Goal: Navigation & Orientation: Find specific page/section

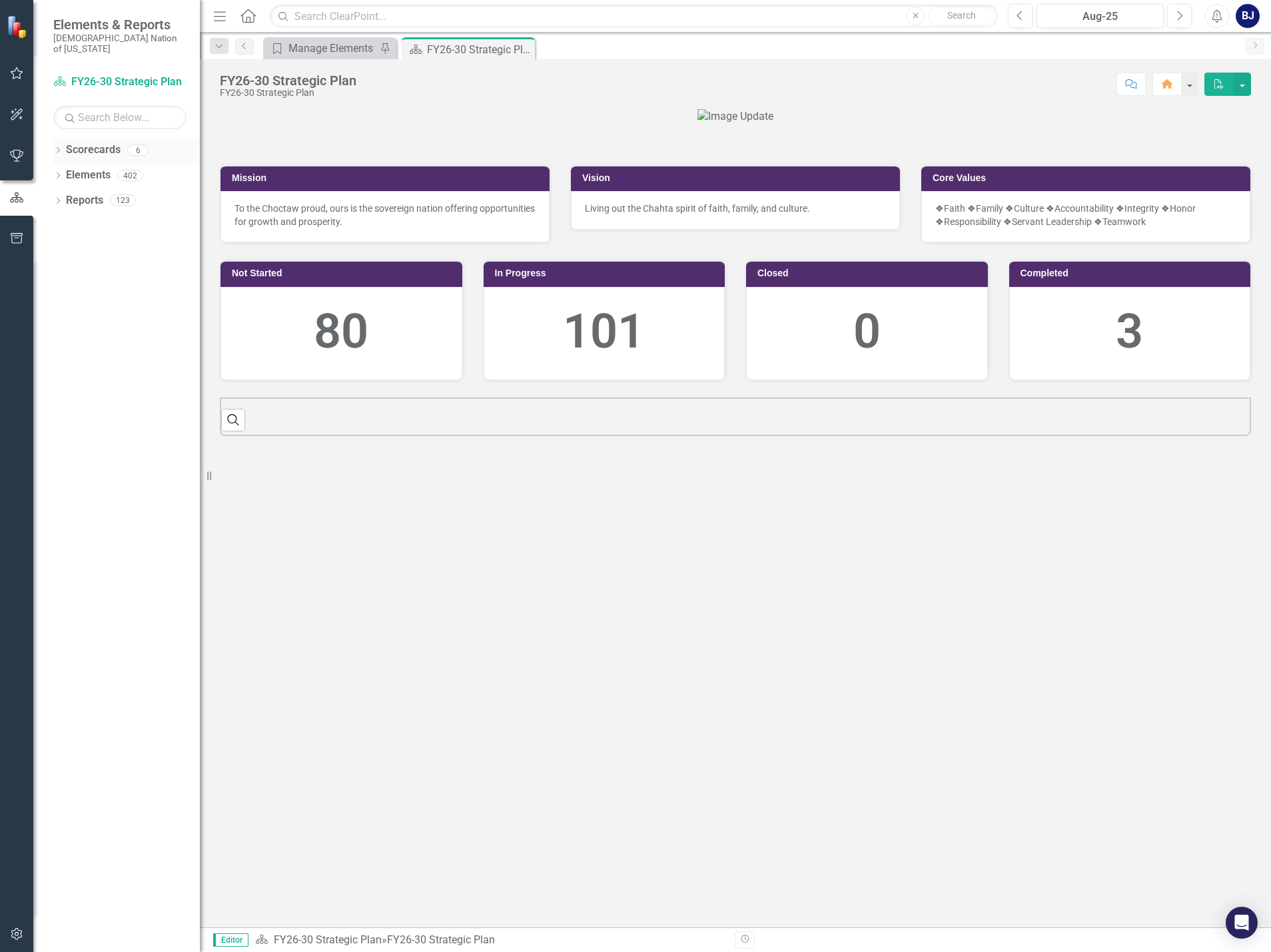
click at [60, 148] on icon "Dropdown" at bounding box center [58, 152] width 10 height 8
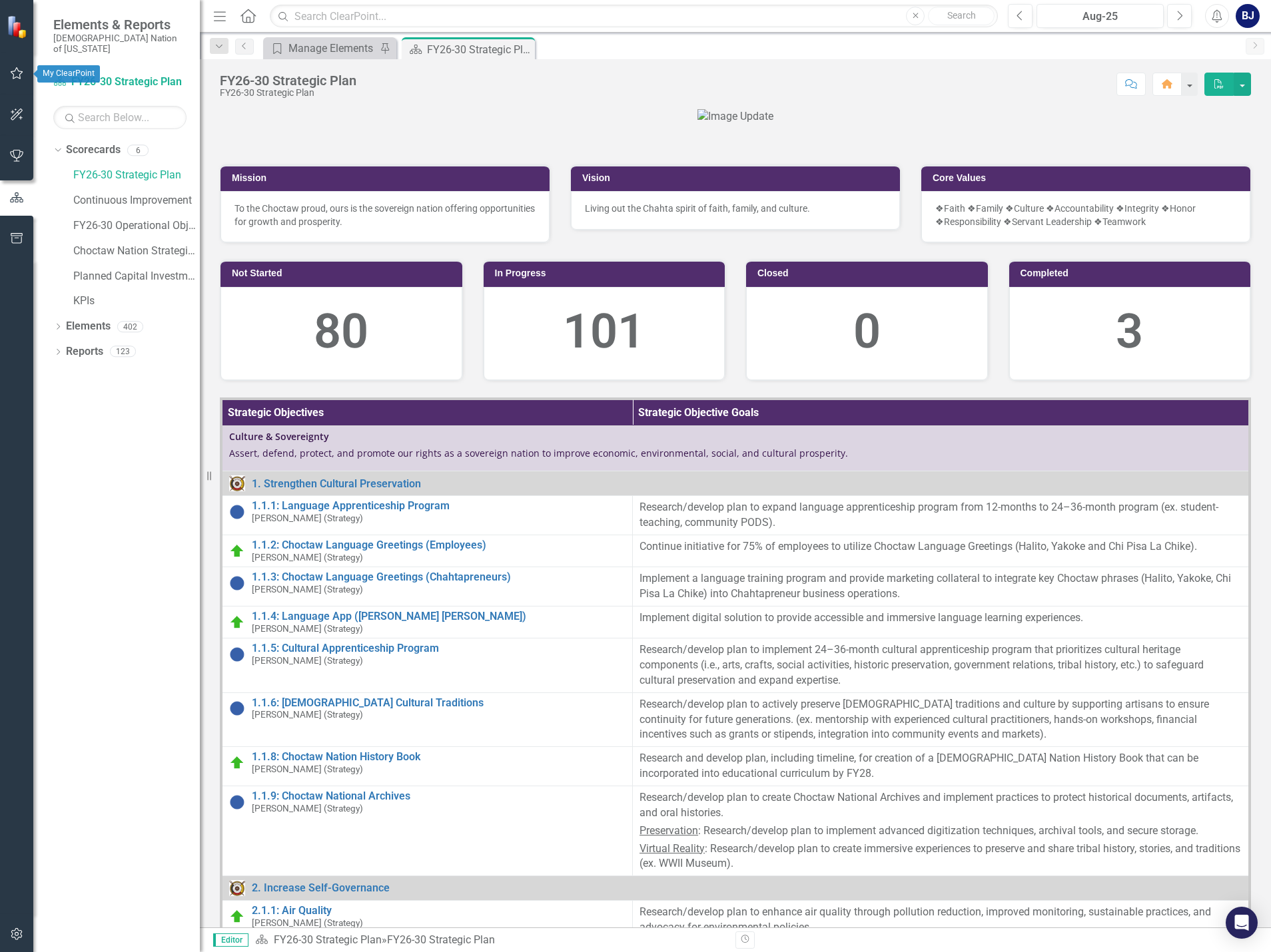
click at [17, 74] on icon "button" at bounding box center [16, 73] width 14 height 11
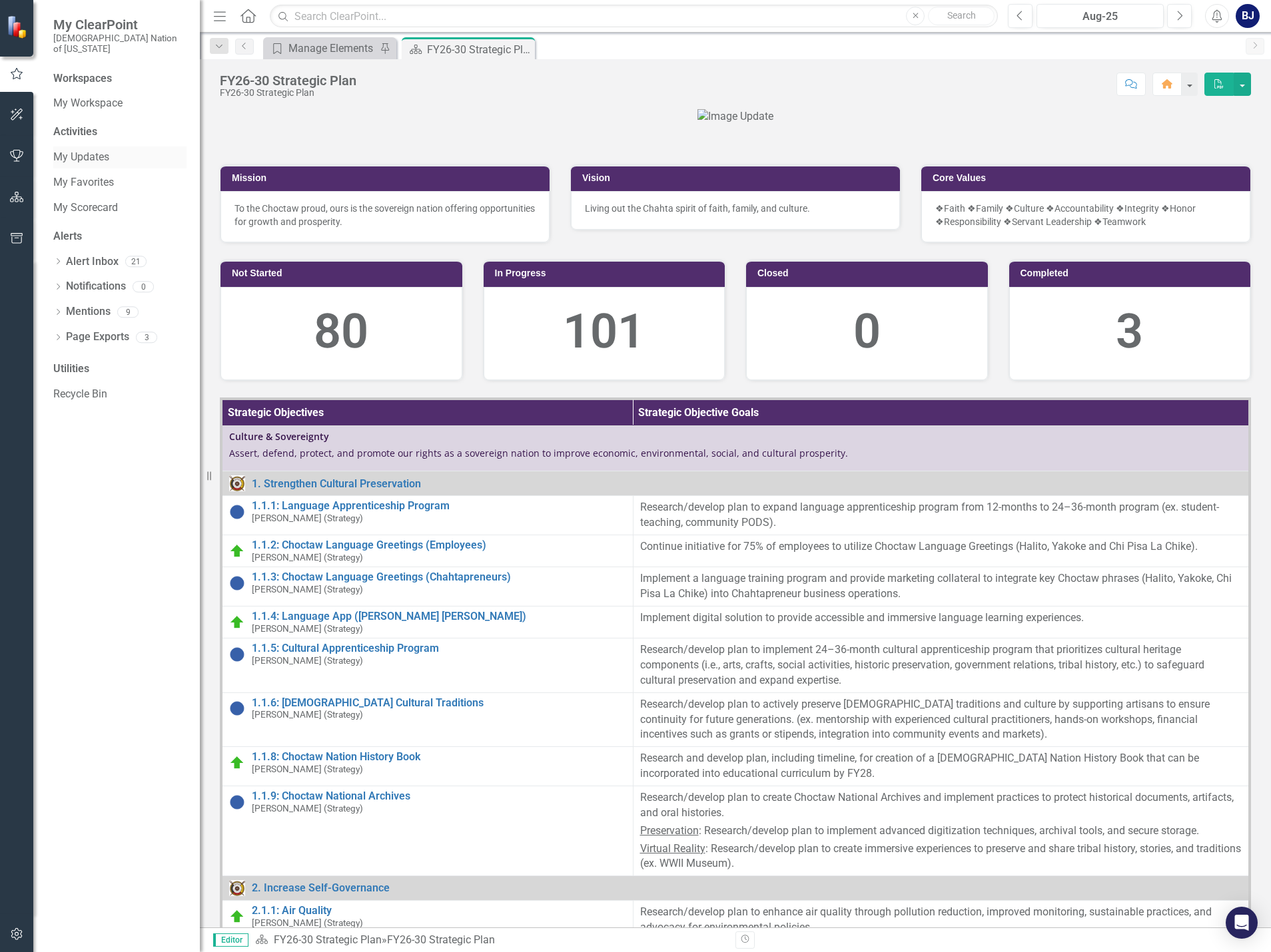
click at [66, 150] on link "My Updates" at bounding box center [120, 158] width 133 height 15
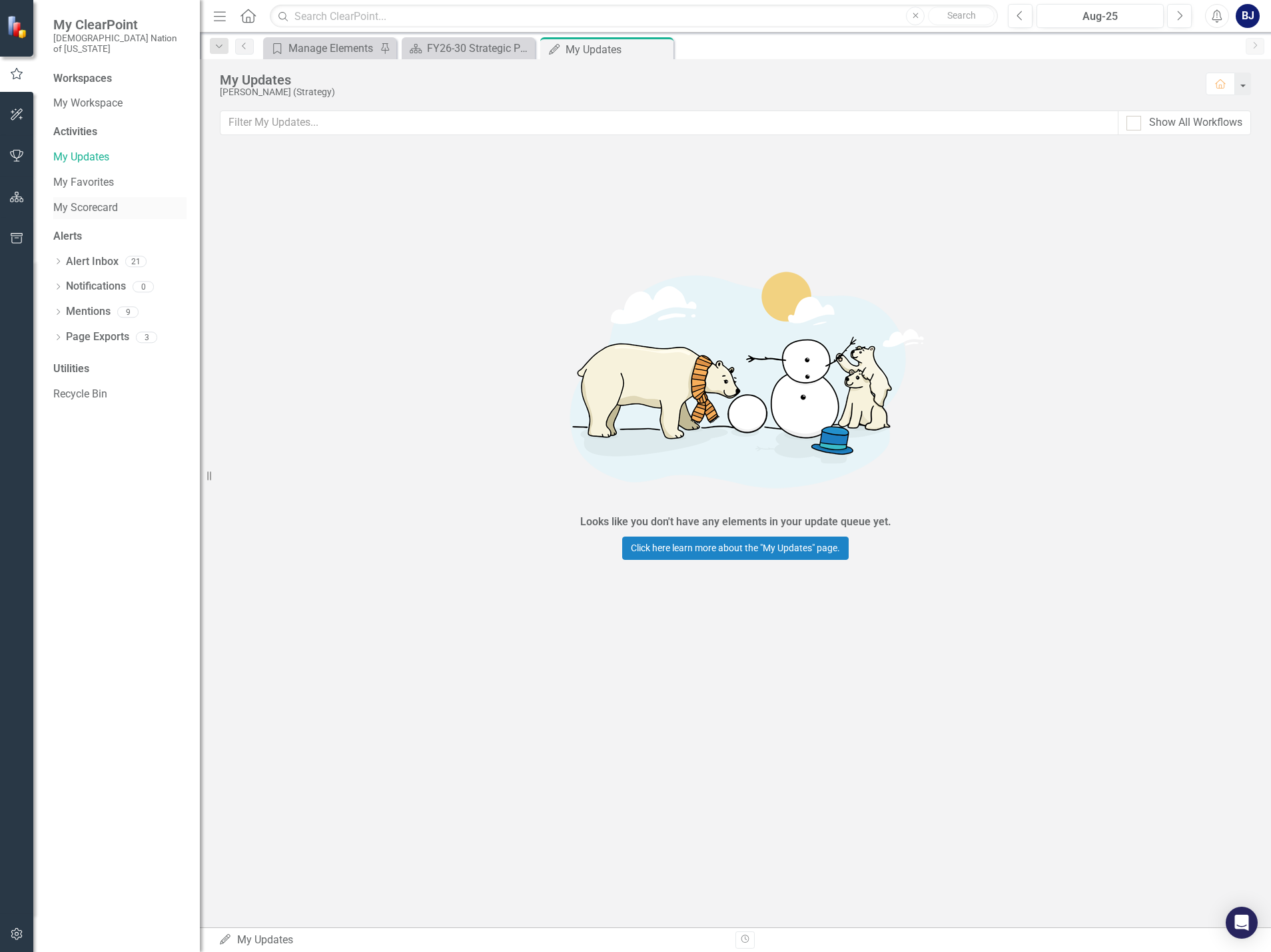
click at [113, 201] on link "My Scorecard" at bounding box center [120, 209] width 133 height 15
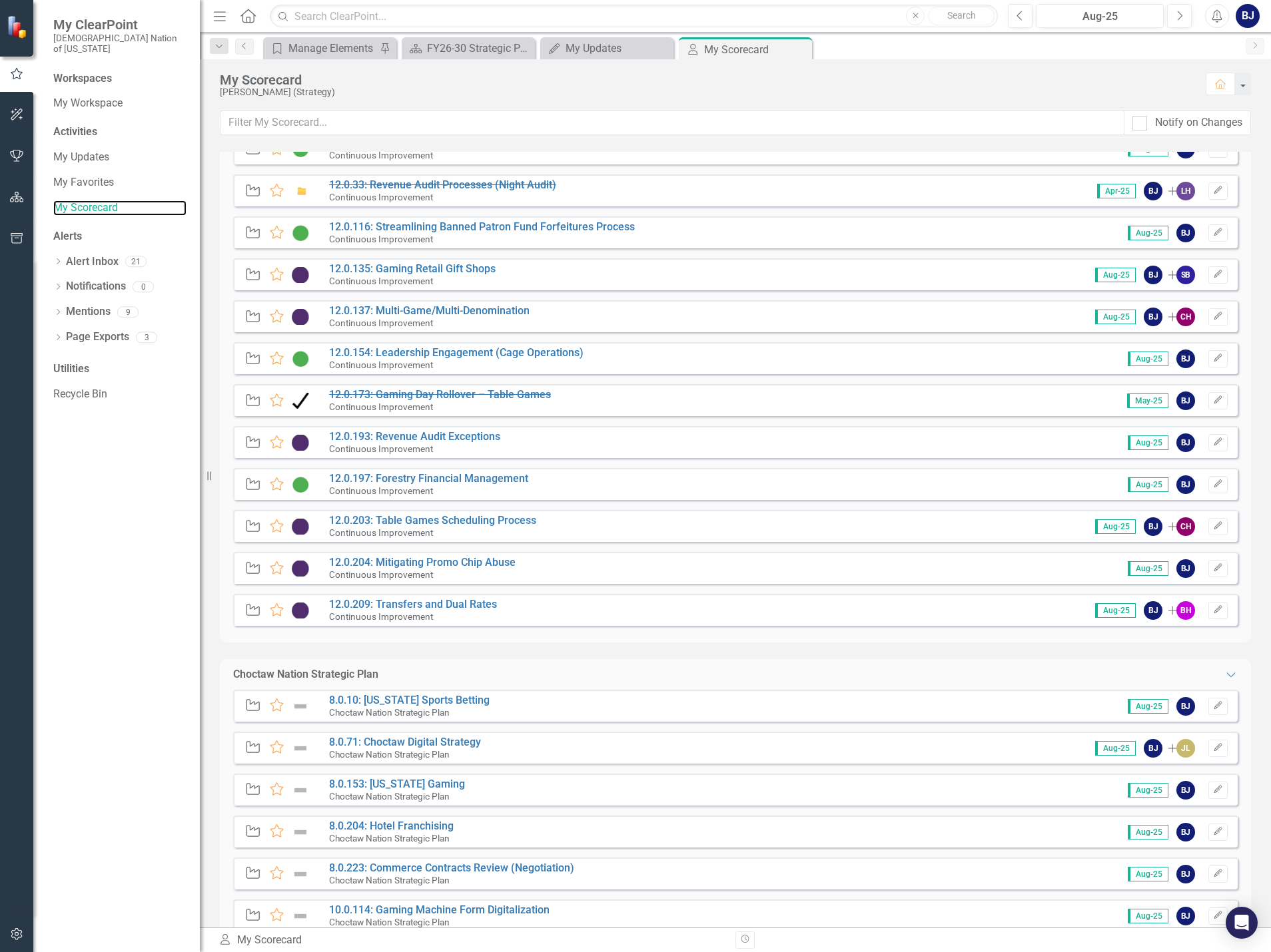
scroll to position [746, 0]
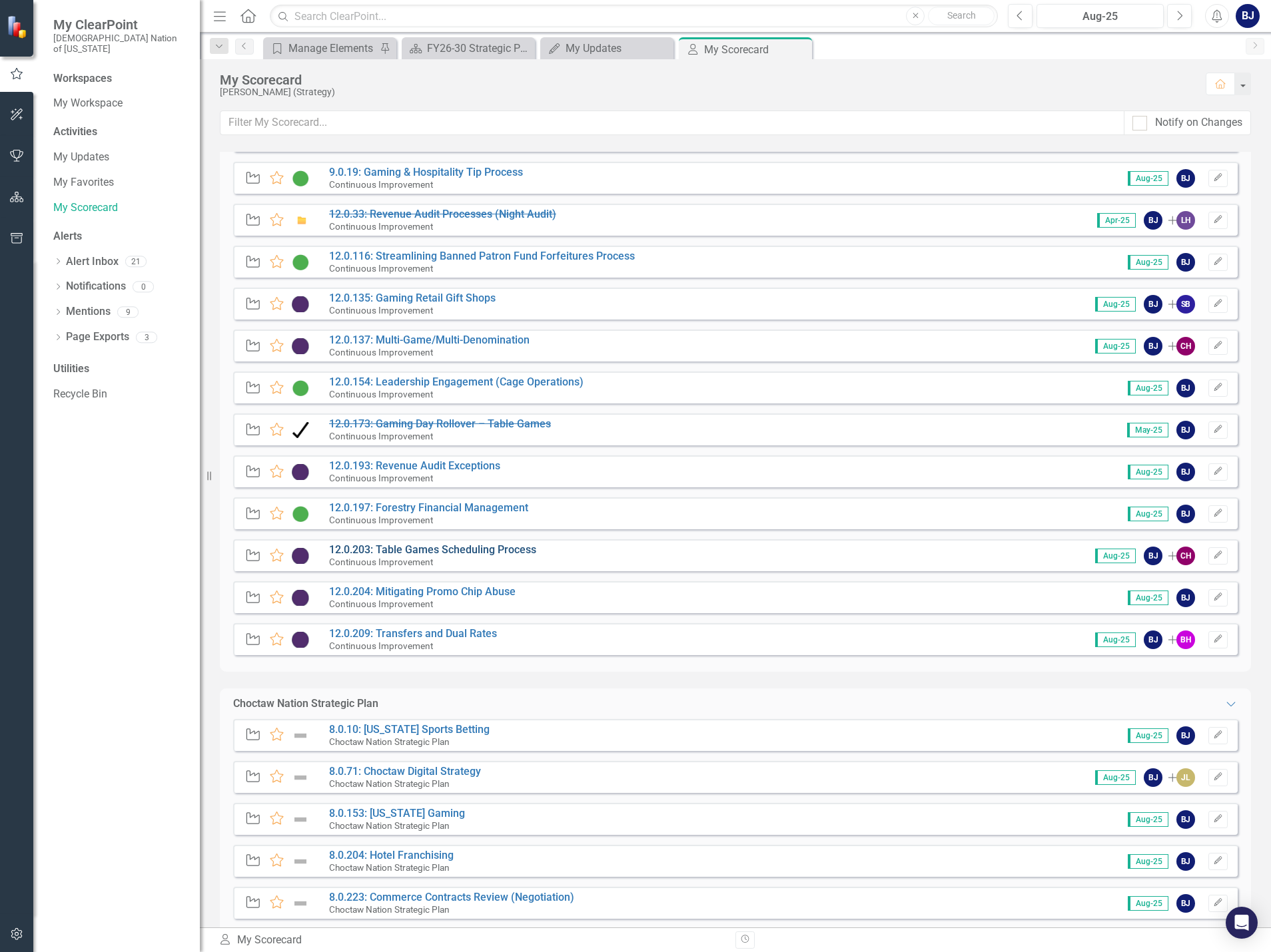
click at [507, 548] on link "12.0.203: Table Games Scheduling Process" at bounding box center [433, 549] width 207 height 12
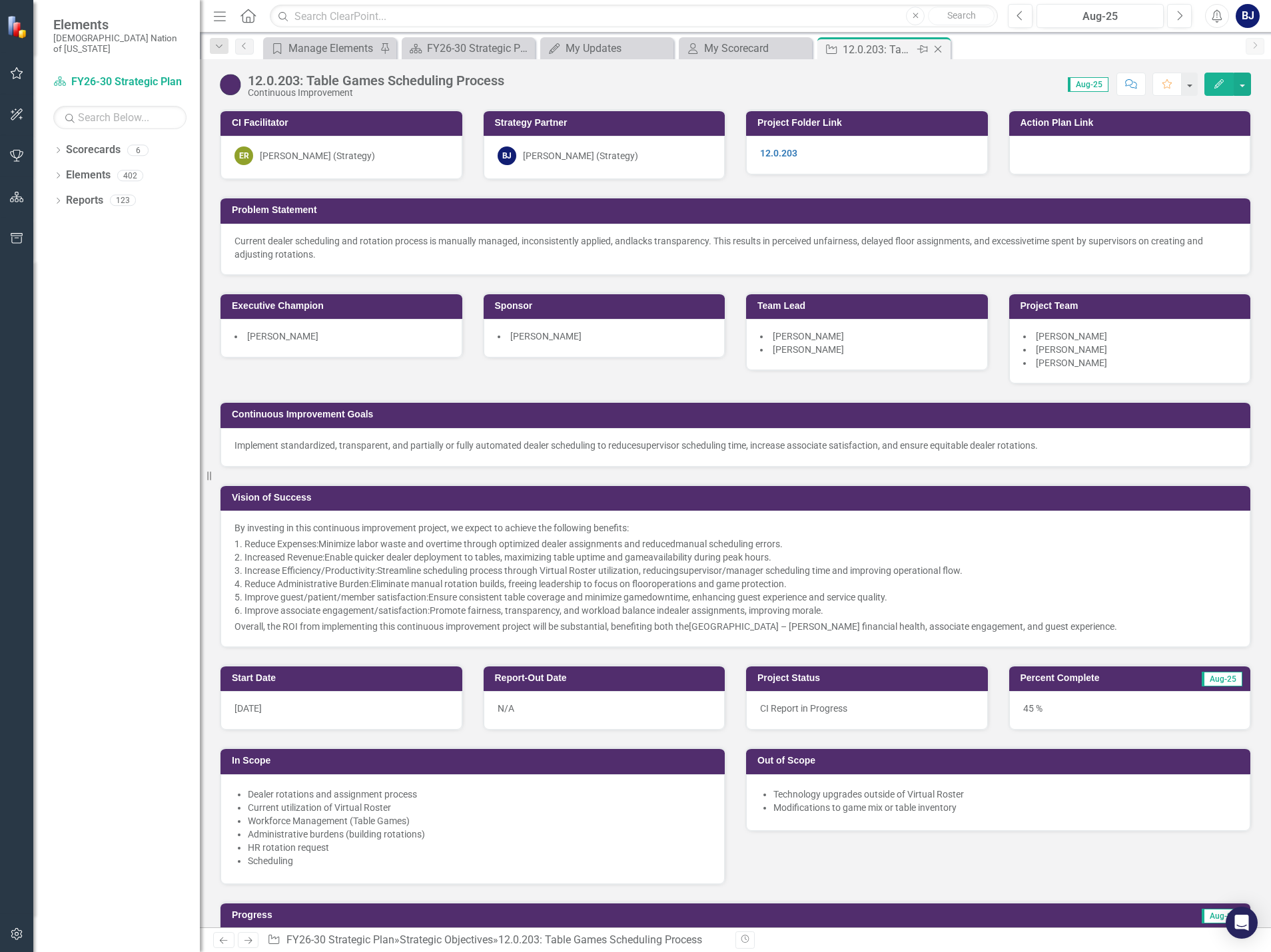
click at [938, 50] on icon at bounding box center [939, 50] width 8 height 8
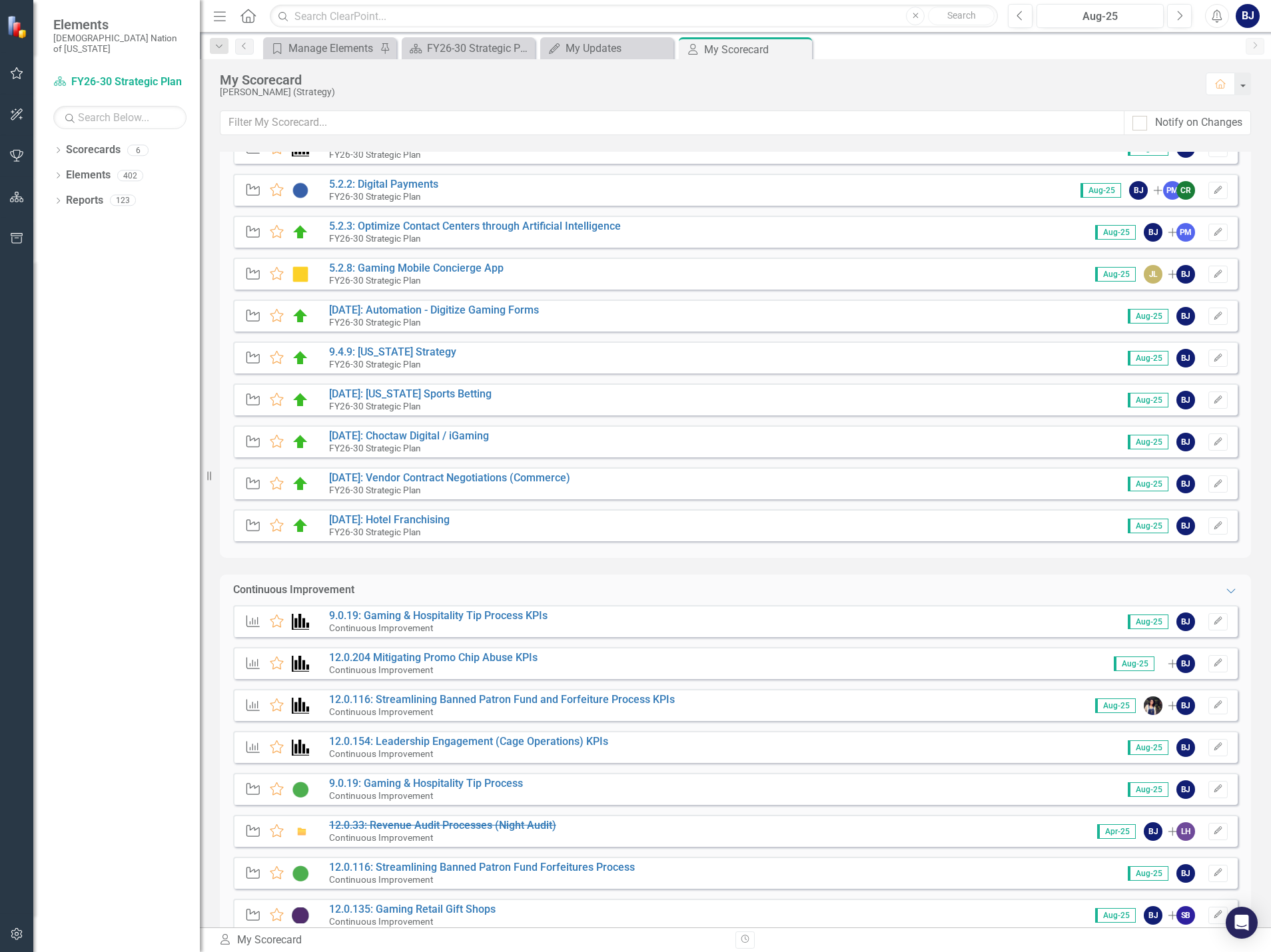
scroll to position [200, 0]
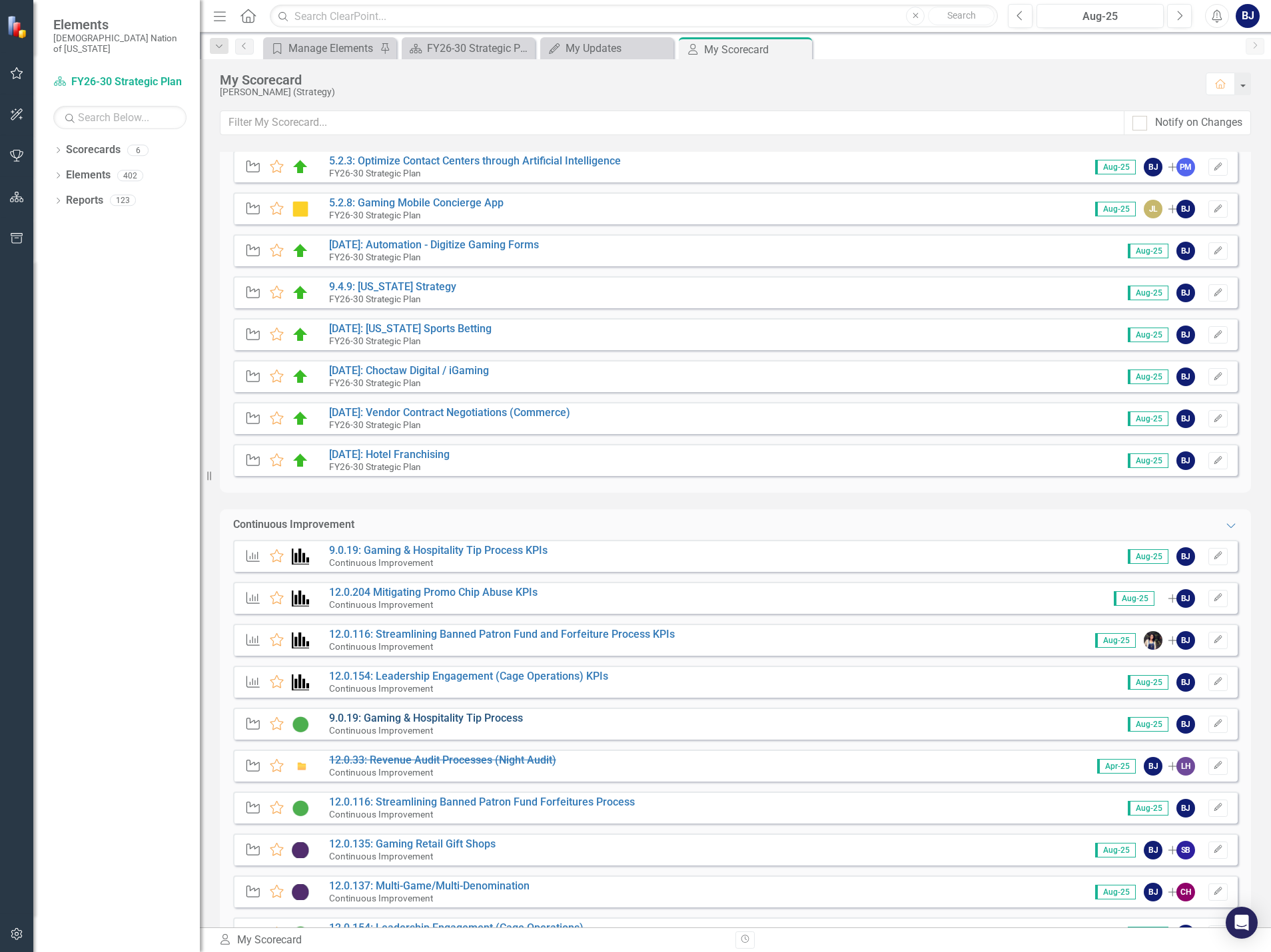
click at [485, 717] on link "9.0.19: Gaming & Hospitality Tip Process" at bounding box center [426, 718] width 194 height 12
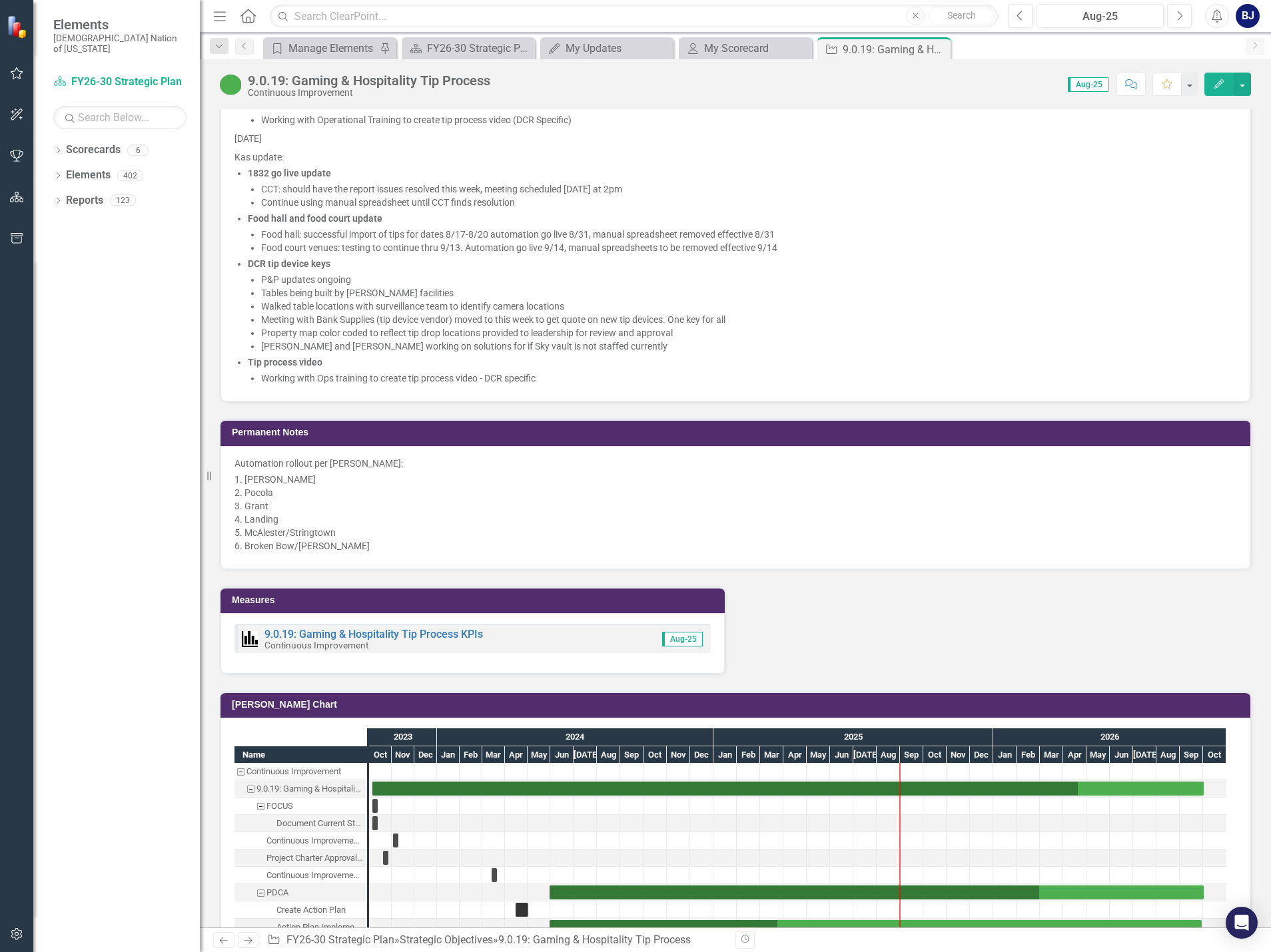
scroll to position [2779, 0]
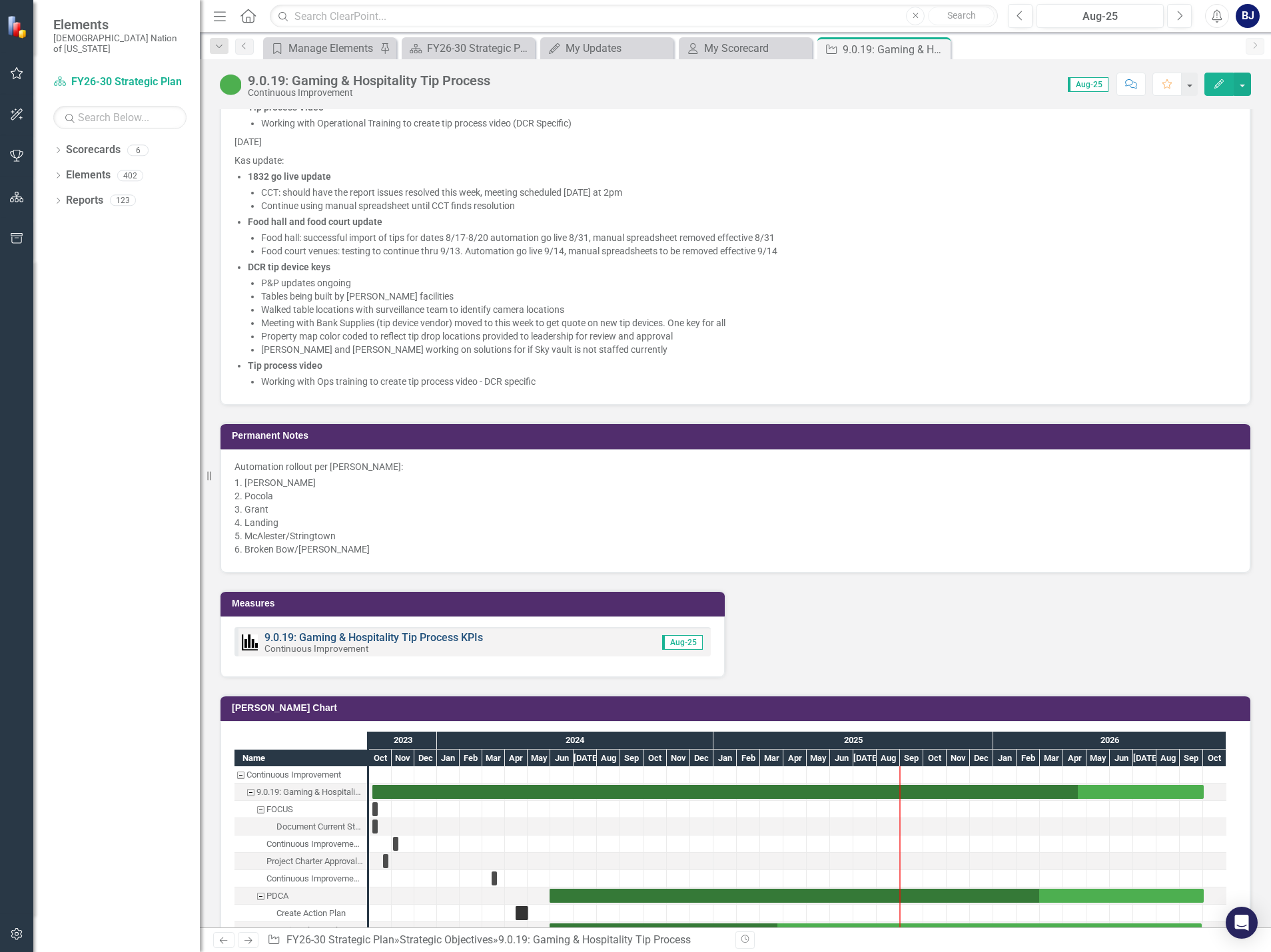
click at [420, 636] on link "9.0.19: Gaming & Hospitality Tip Process KPIs" at bounding box center [373, 637] width 218 height 12
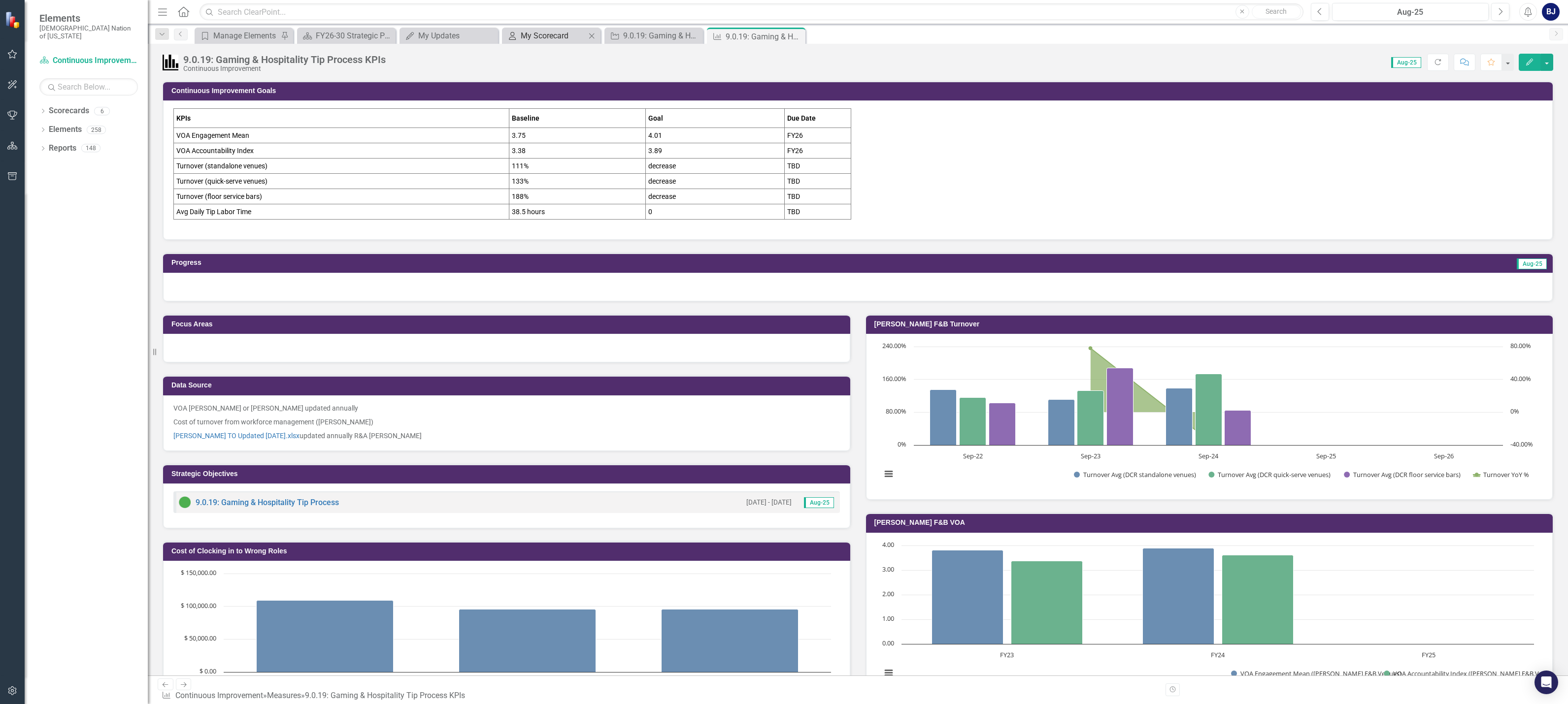
click at [530, 37] on div "My Scorecard" at bounding box center [553, 35] width 65 height 12
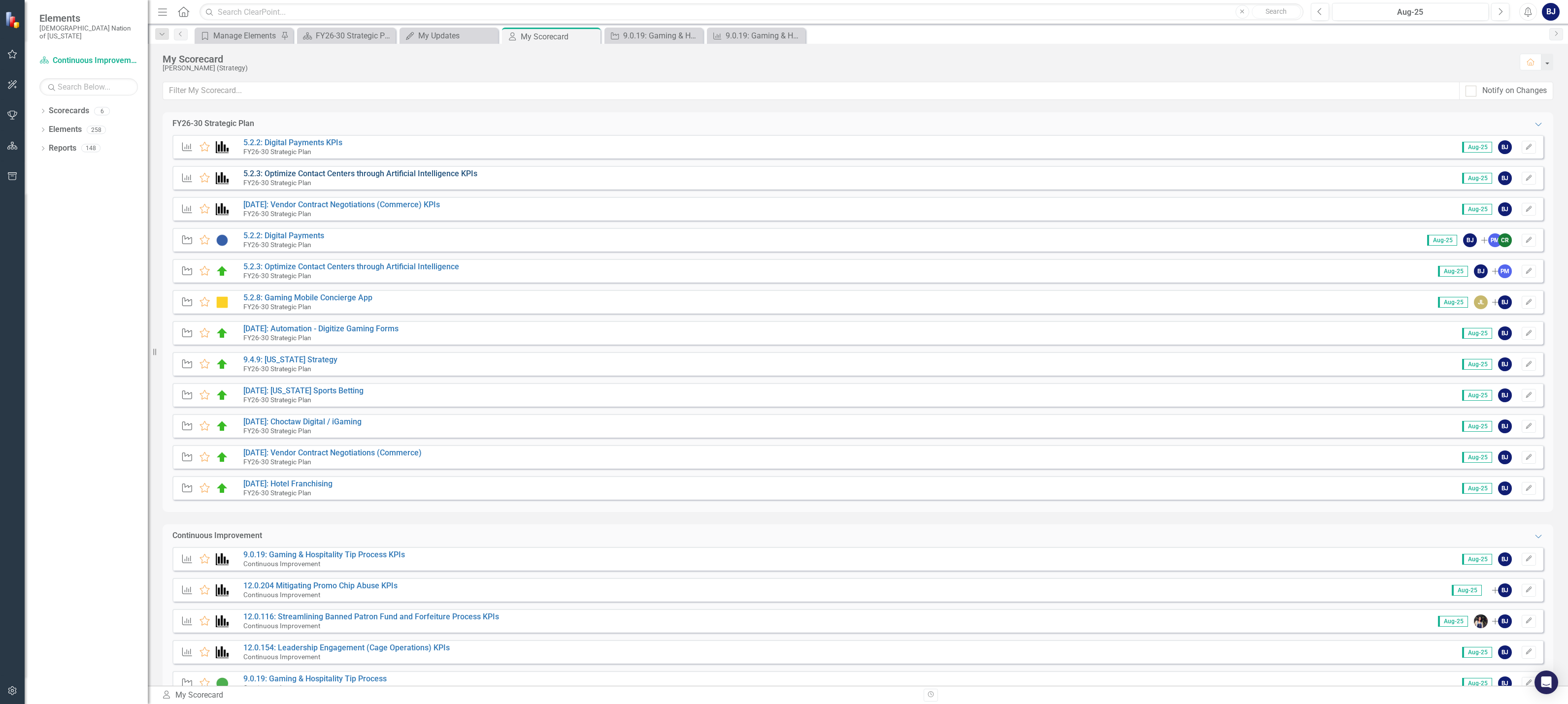
click at [385, 174] on link "5.2.3: Optimize Contact Centers through Artificial Intelligence KPIs" at bounding box center [360, 173] width 234 height 9
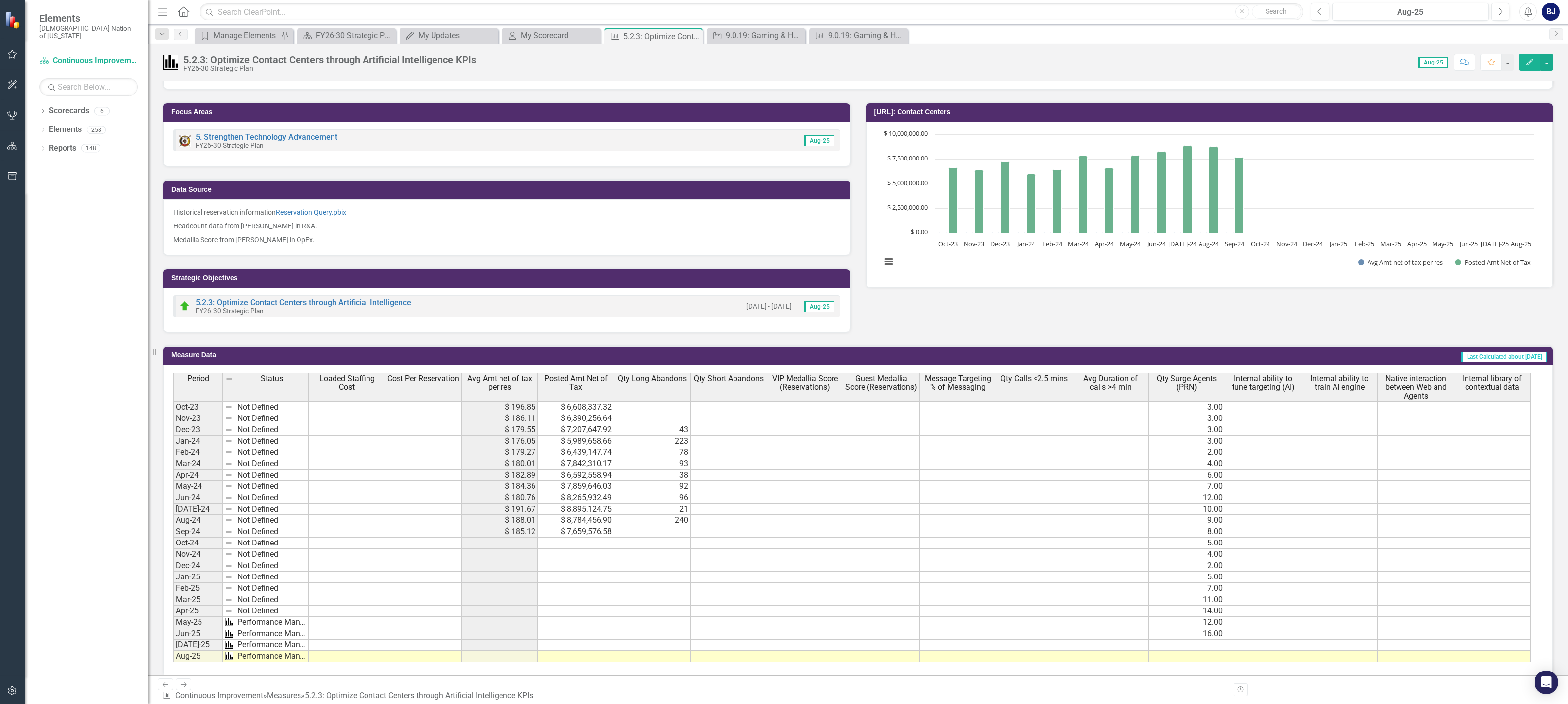
scroll to position [103, 0]
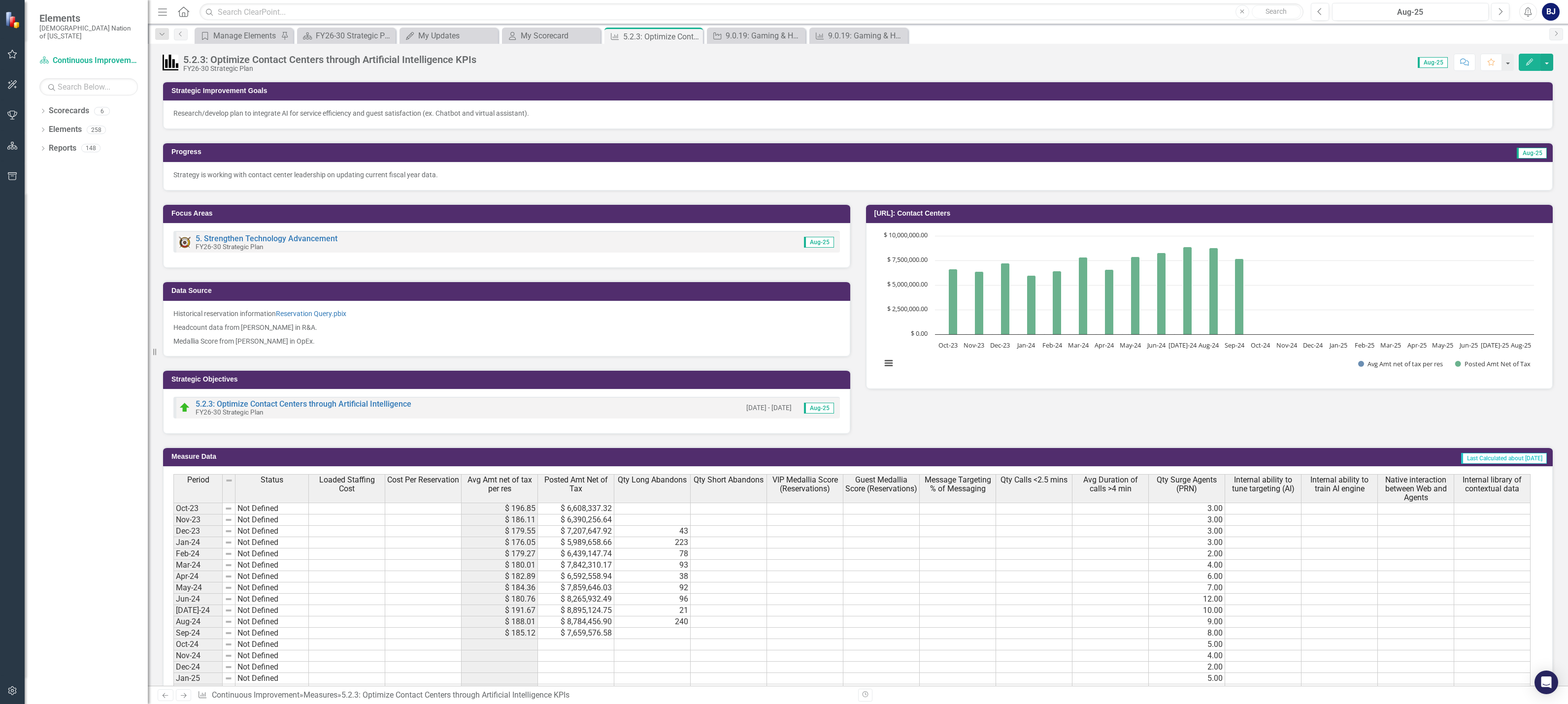
scroll to position [103, 0]
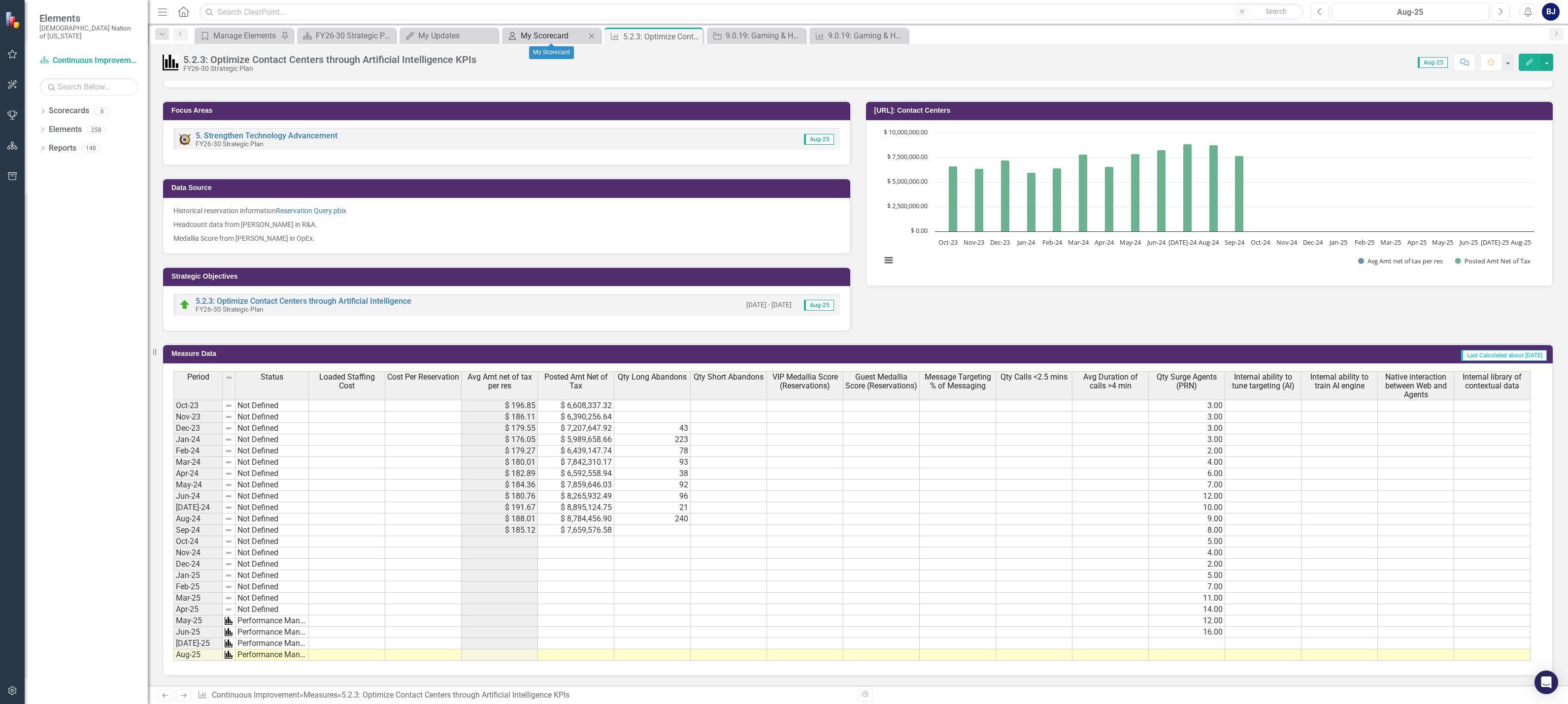
click at [553, 33] on div "My Scorecard" at bounding box center [553, 35] width 65 height 12
